Goal: Task Accomplishment & Management: Manage account settings

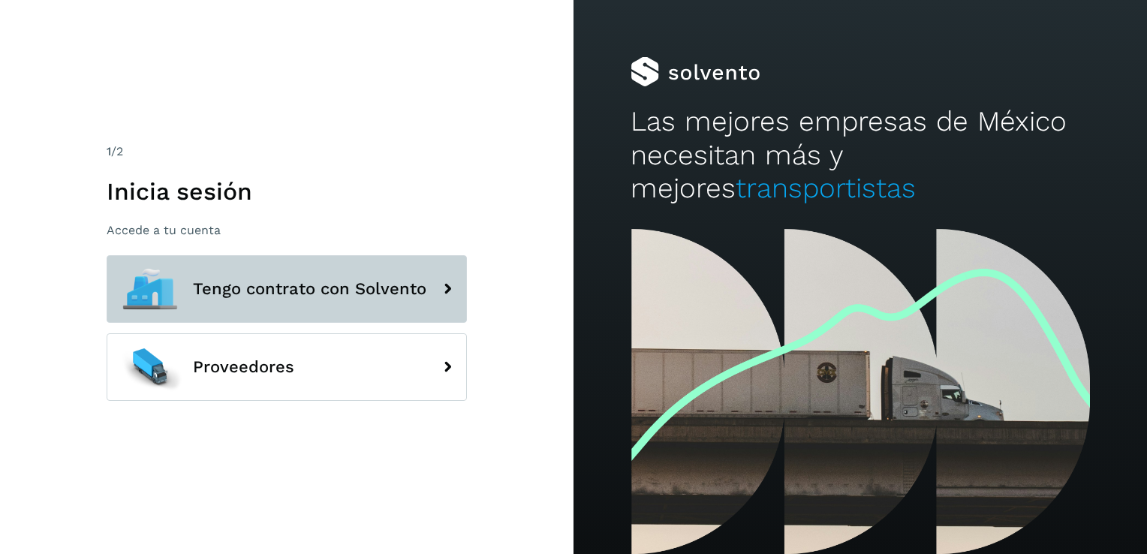
click at [393, 282] on span "Tengo contrato con Solvento" at bounding box center [309, 289] width 233 height 18
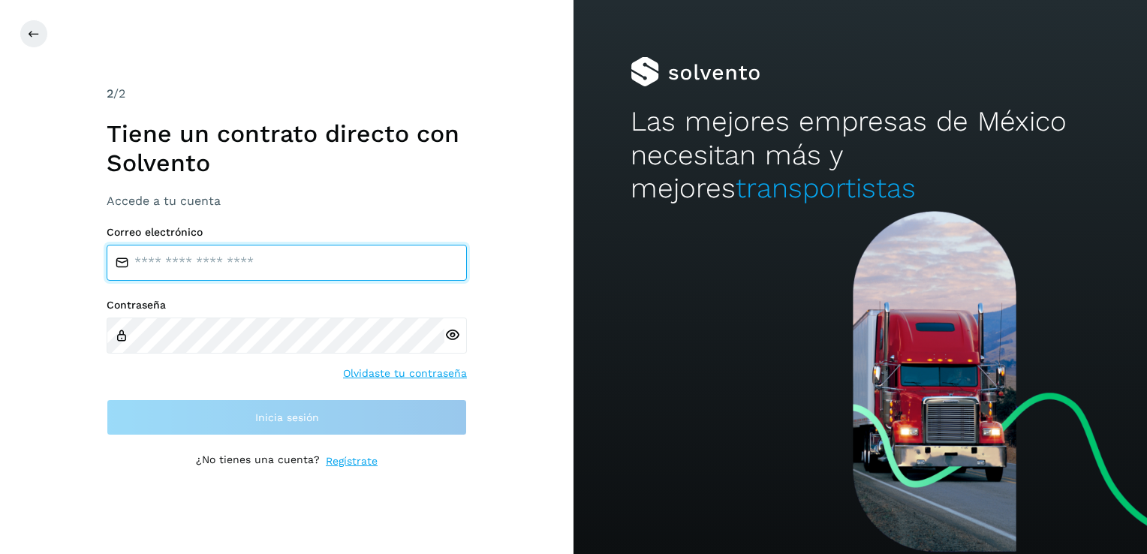
type input "**********"
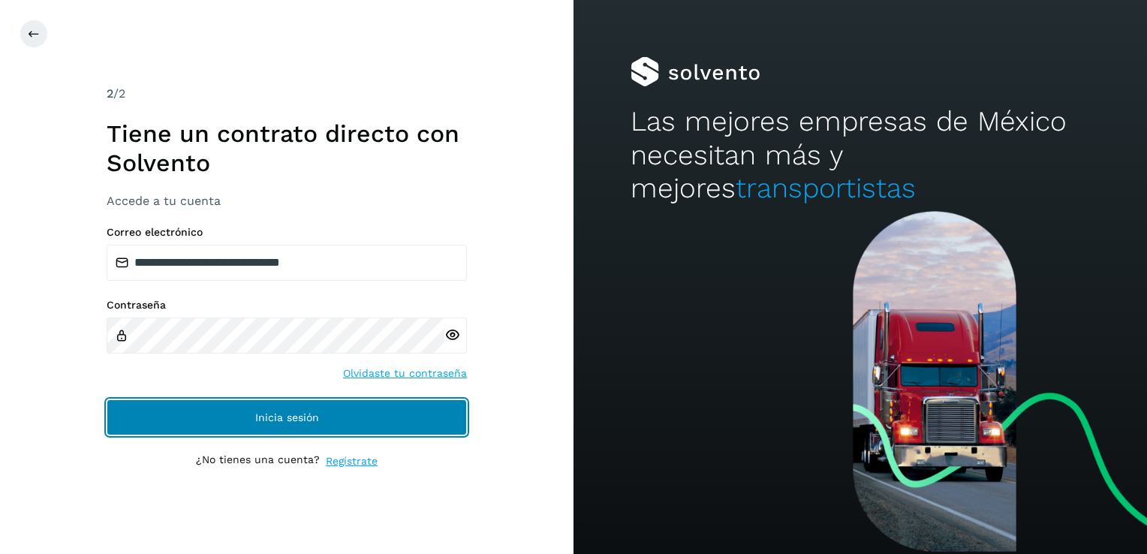
click at [321, 413] on button "Inicia sesión" at bounding box center [287, 417] width 360 height 36
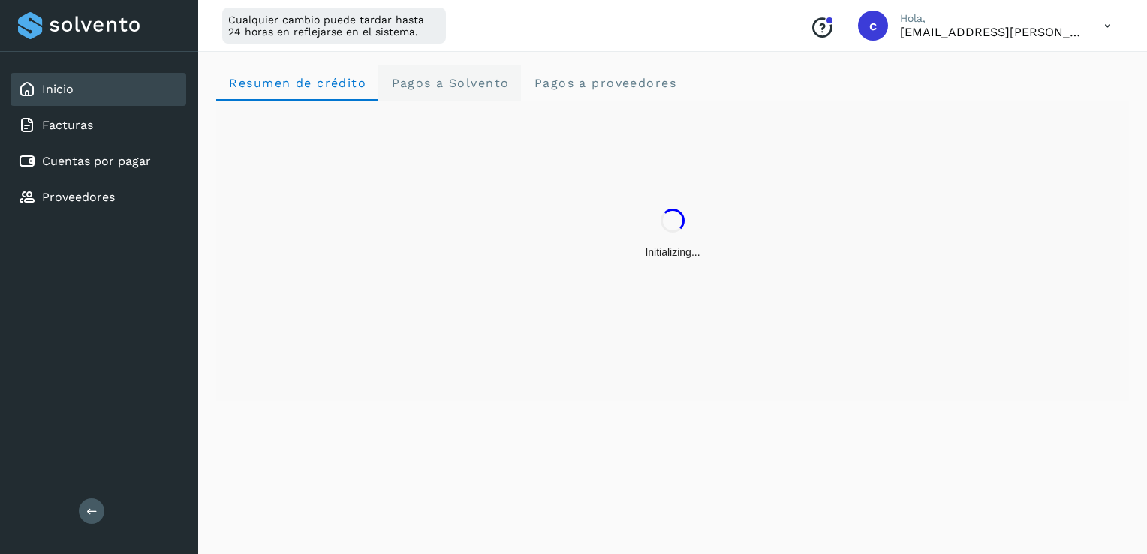
click at [418, 83] on span "Pagos a Solvento" at bounding box center [449, 83] width 119 height 14
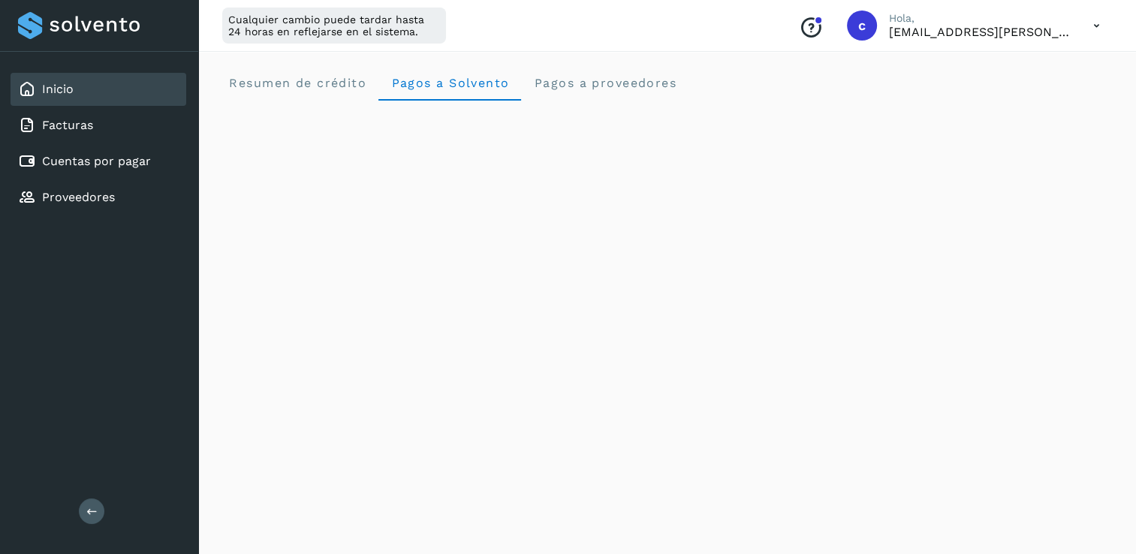
drag, startPoint x: 1135, startPoint y: 203, endPoint x: 1139, endPoint y: 230, distance: 27.3
drag, startPoint x: 326, startPoint y: 82, endPoint x: 336, endPoint y: 93, distance: 15.4
click at [326, 83] on span "Resumen de crédito" at bounding box center [297, 83] width 138 height 14
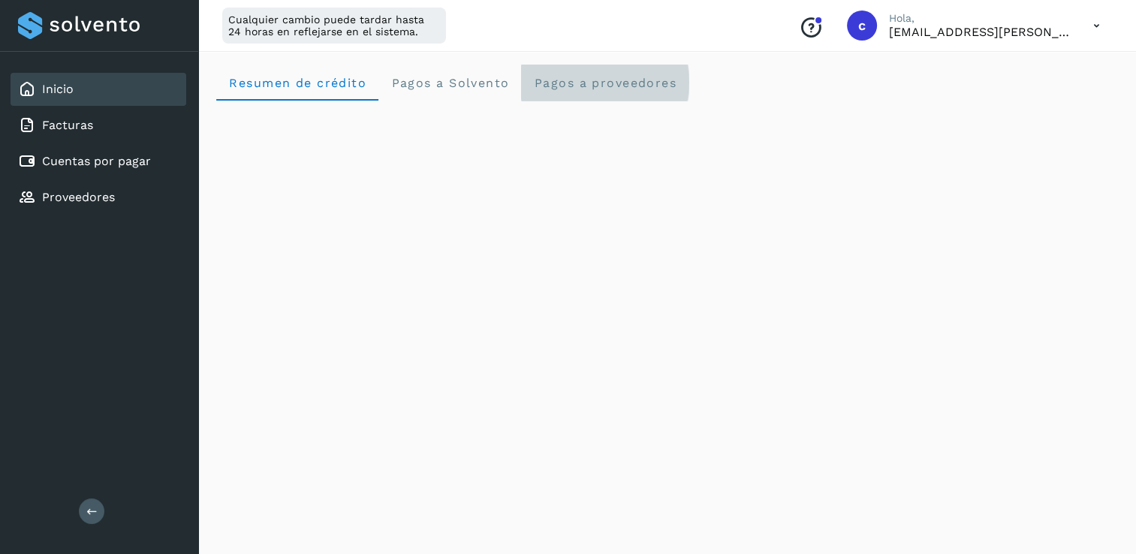
click at [574, 74] on proveedores "Pagos a proveedores" at bounding box center [604, 83] width 167 height 36
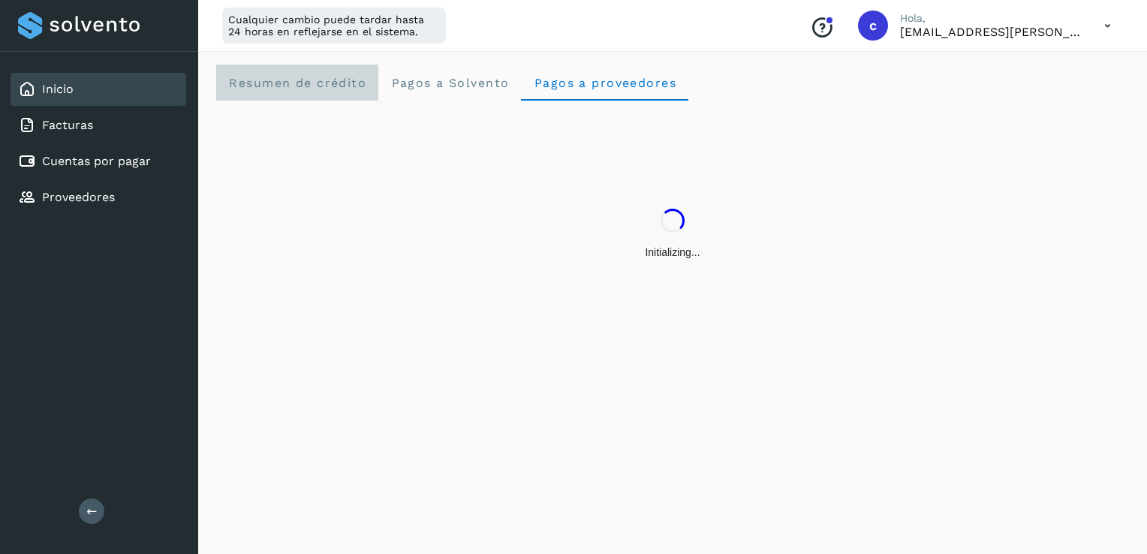
click at [316, 81] on span "Resumen de crédito" at bounding box center [297, 83] width 138 height 14
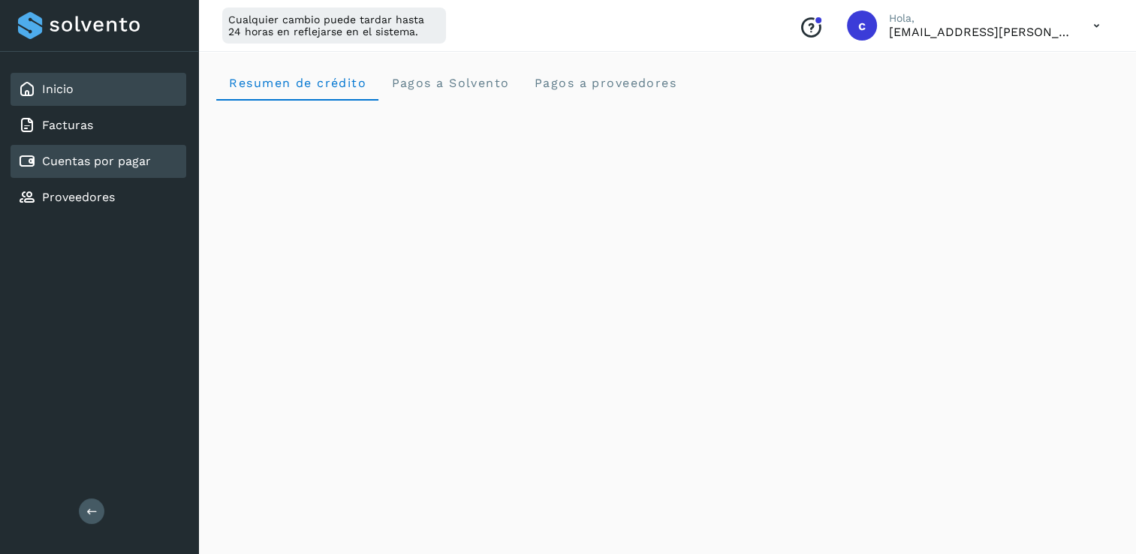
click at [86, 164] on link "Cuentas por pagar" at bounding box center [96, 161] width 109 height 14
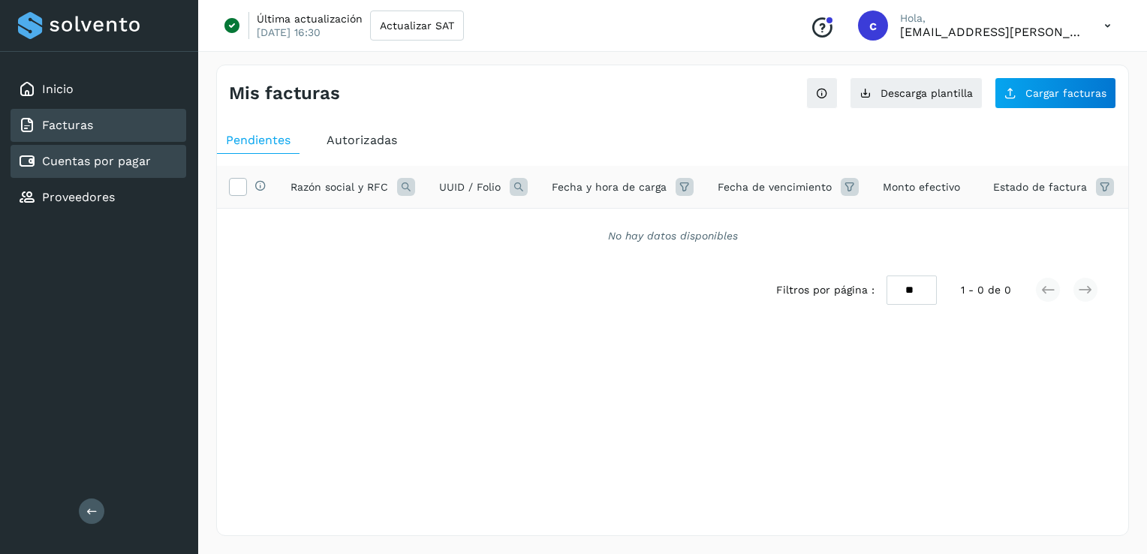
click at [124, 125] on div "Facturas" at bounding box center [99, 125] width 176 height 33
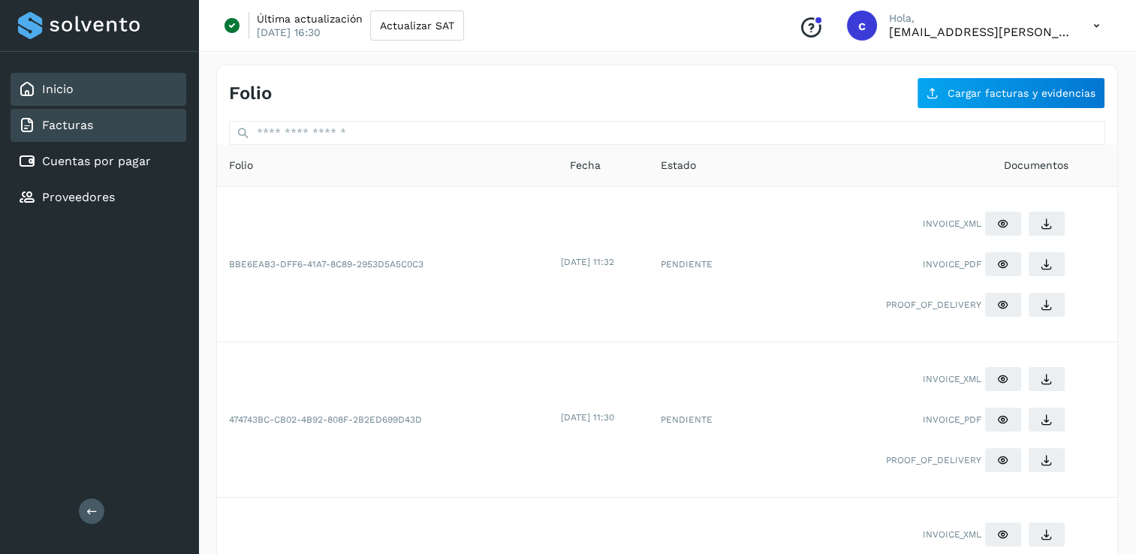
drag, startPoint x: 124, startPoint y: 125, endPoint x: 114, endPoint y: 93, distance: 33.7
click at [114, 93] on div "Inicio" at bounding box center [99, 89] width 176 height 33
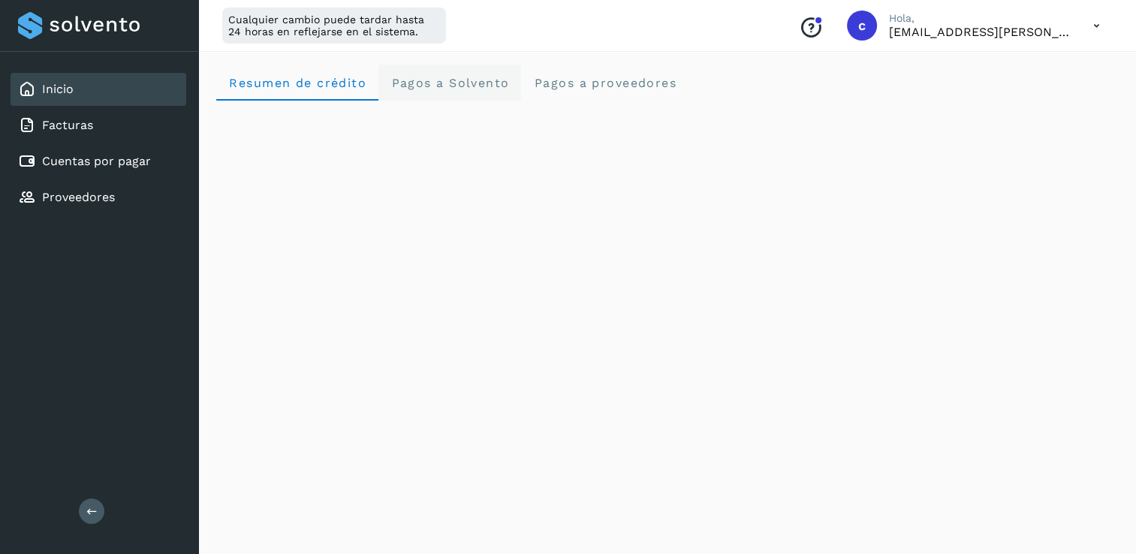
click at [438, 74] on Solvento "Pagos a Solvento" at bounding box center [449, 83] width 143 height 36
click at [305, 78] on span "Resumen de crédito" at bounding box center [297, 83] width 138 height 14
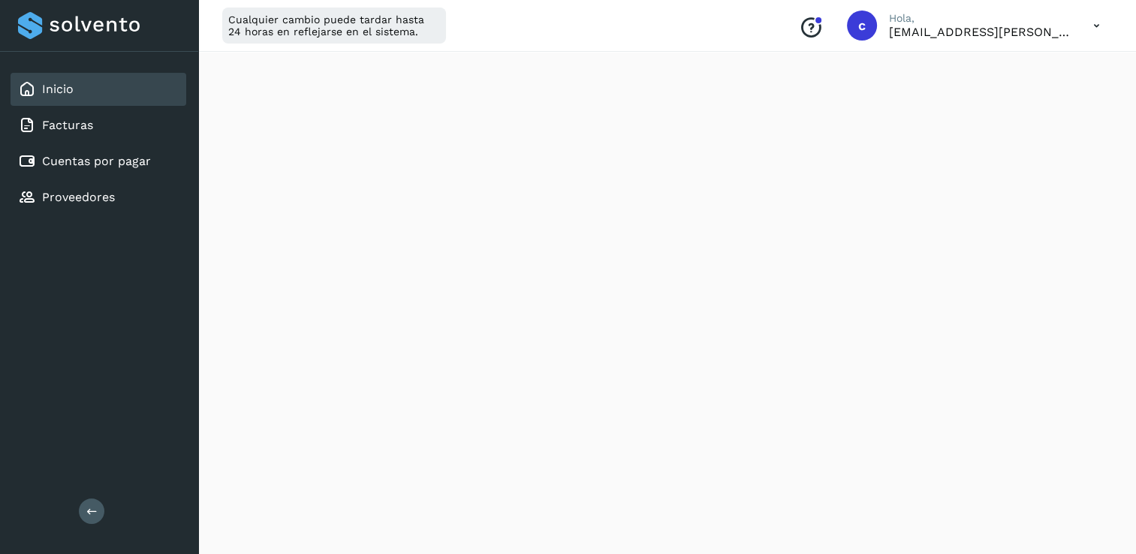
scroll to position [826, 0]
